Goal: Find specific page/section: Find specific page/section

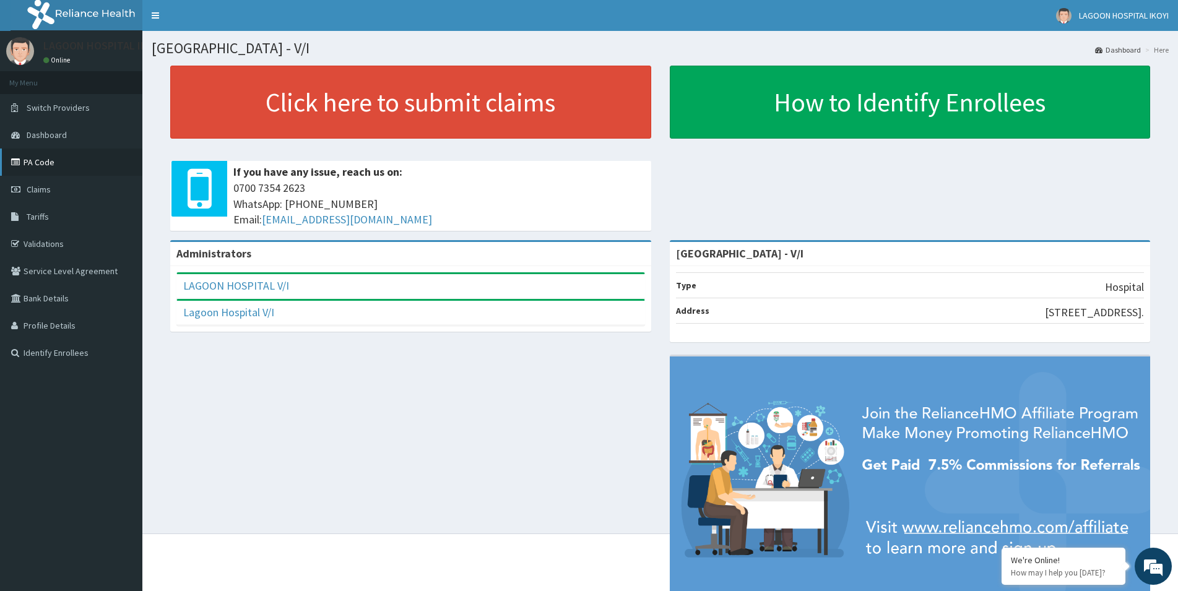
click at [33, 163] on link "PA Code" at bounding box center [71, 162] width 142 height 27
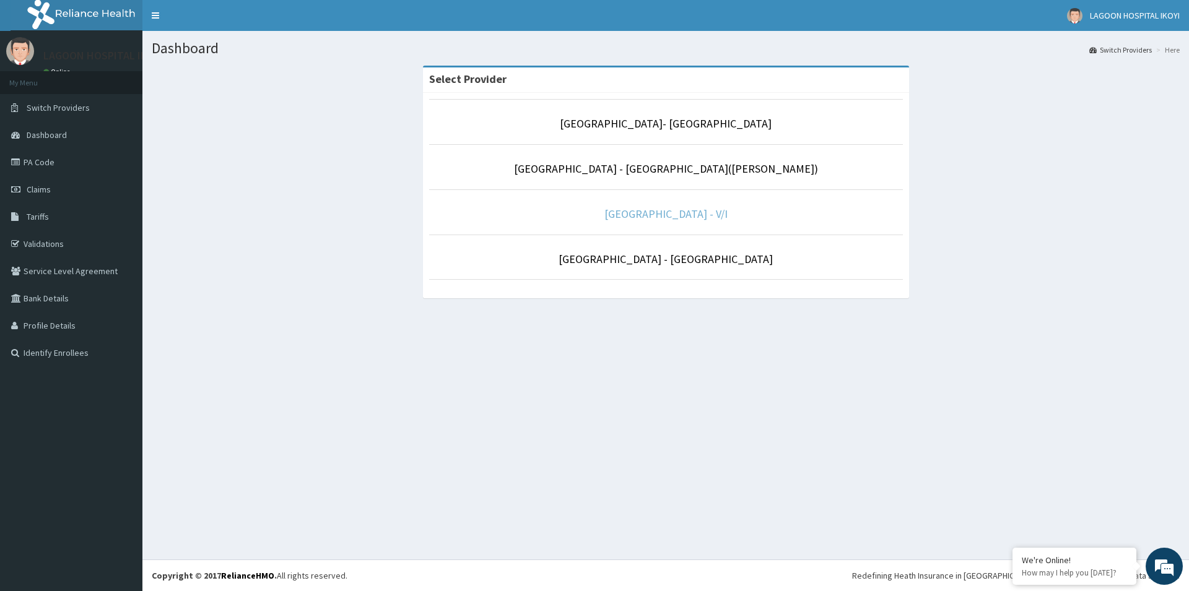
drag, startPoint x: 692, startPoint y: 214, endPoint x: 680, endPoint y: 212, distance: 12.4
click at [692, 214] on link "[GEOGRAPHIC_DATA] - V/I" at bounding box center [665, 214] width 123 height 14
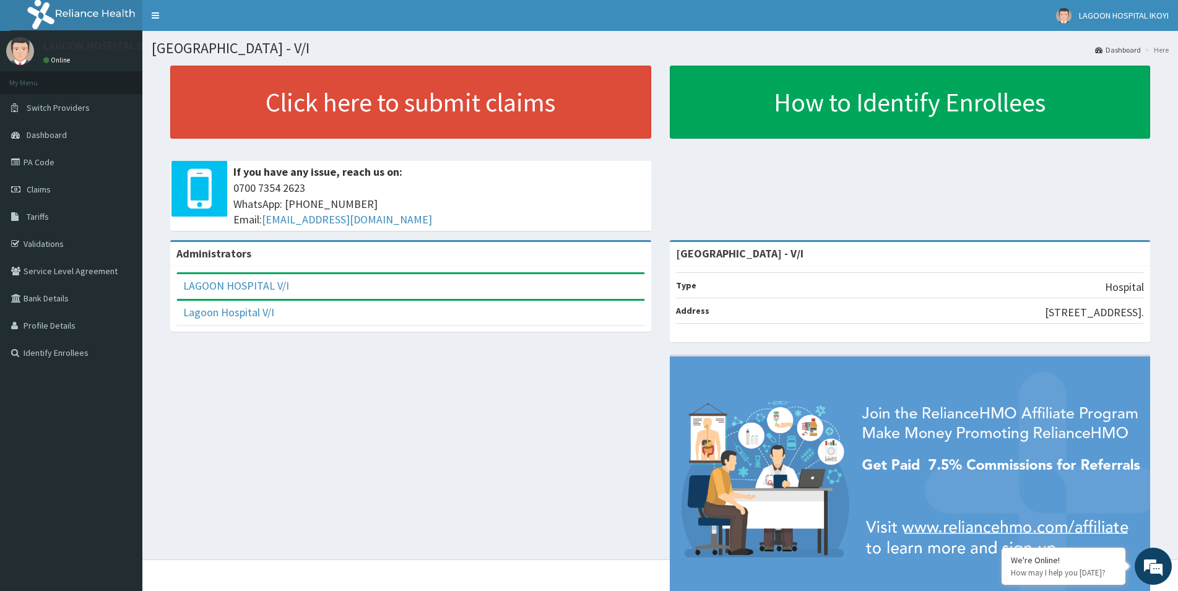
click at [99, 48] on p "LAGOON HOSPITAL IKOYI" at bounding box center [103, 45] width 120 height 11
click at [60, 62] on link "Online" at bounding box center [58, 60] width 30 height 9
click at [45, 162] on link "PA Code" at bounding box center [71, 162] width 142 height 27
